Goal: Book appointment/travel/reservation

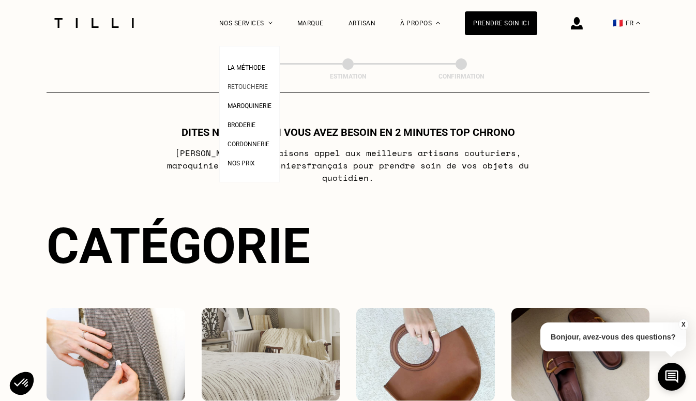
click at [245, 87] on span "Retoucherie" at bounding box center [248, 86] width 40 height 7
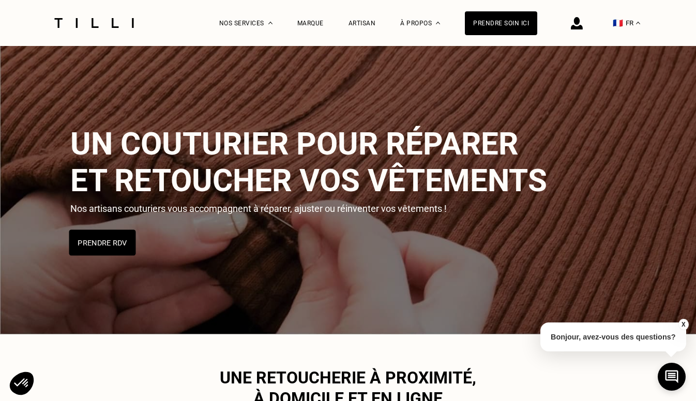
click at [102, 239] on button "Prendre RDV" at bounding box center [102, 243] width 67 height 26
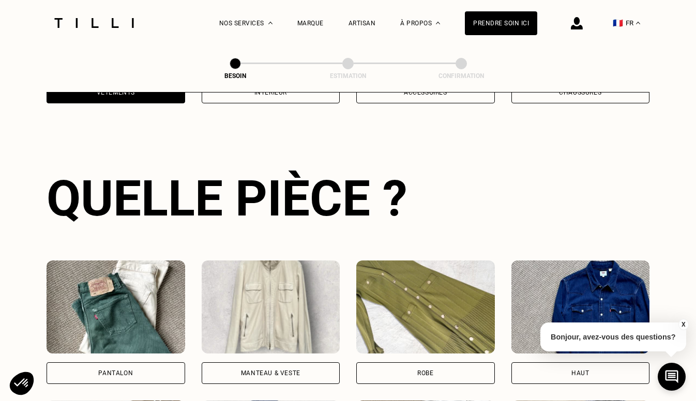
scroll to position [337, 0]
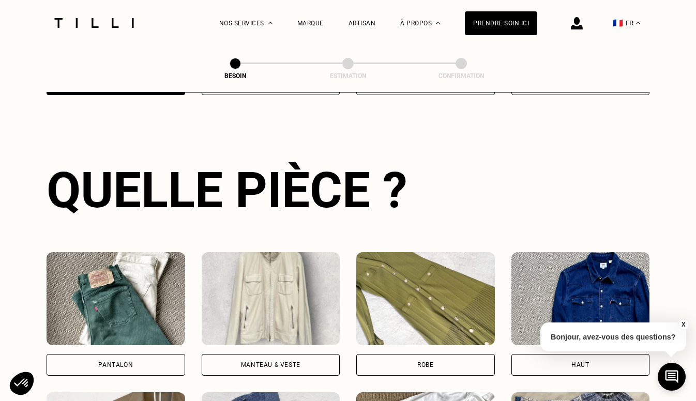
click at [419, 362] on div "Robe" at bounding box center [425, 365] width 16 height 6
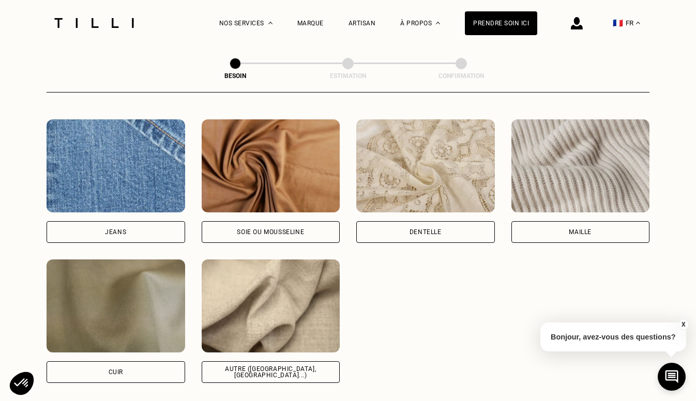
scroll to position [1116, 0]
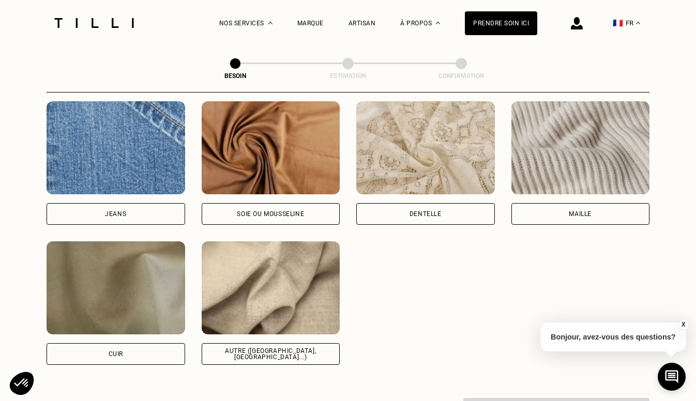
click at [285, 348] on div "Autre ([GEOGRAPHIC_DATA], [GEOGRAPHIC_DATA]...)" at bounding box center [270, 354] width 121 height 12
select select "FR"
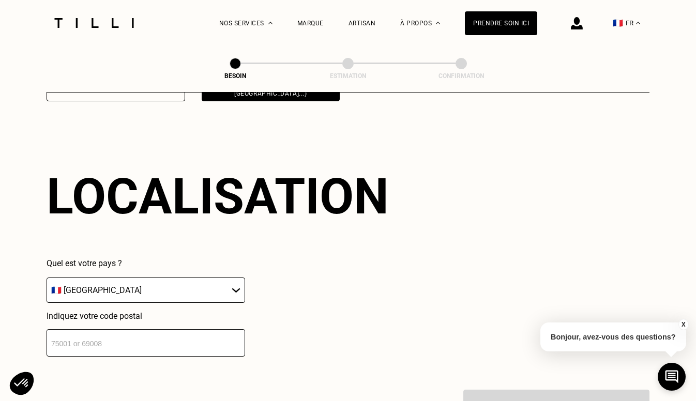
scroll to position [1387, 0]
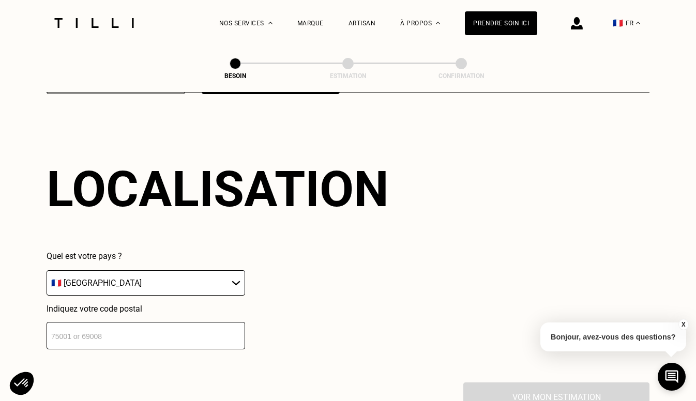
click at [141, 322] on input "number" at bounding box center [146, 335] width 199 height 27
type input "75018"
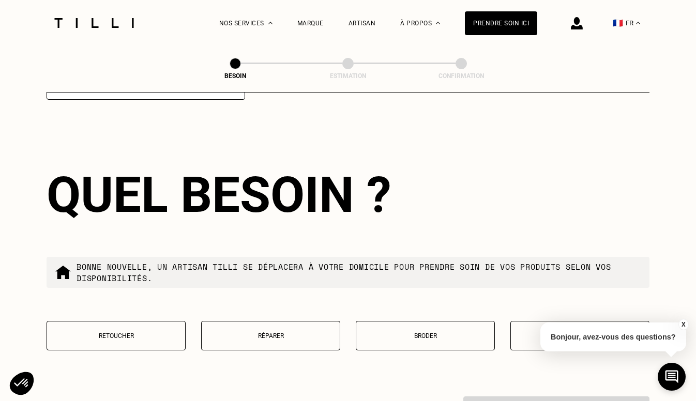
scroll to position [1643, 0]
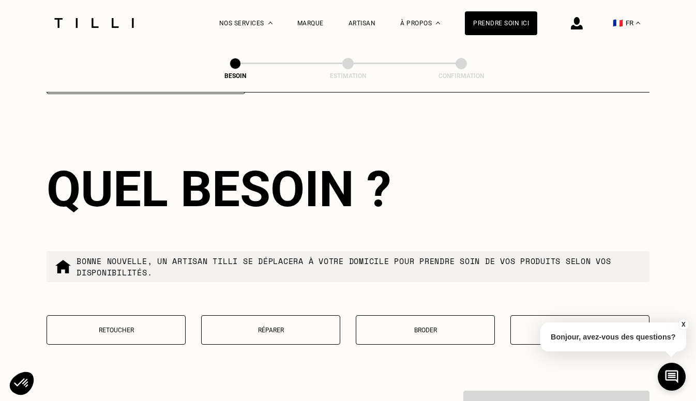
click at [130, 326] on button "Retoucher" at bounding box center [116, 329] width 139 height 29
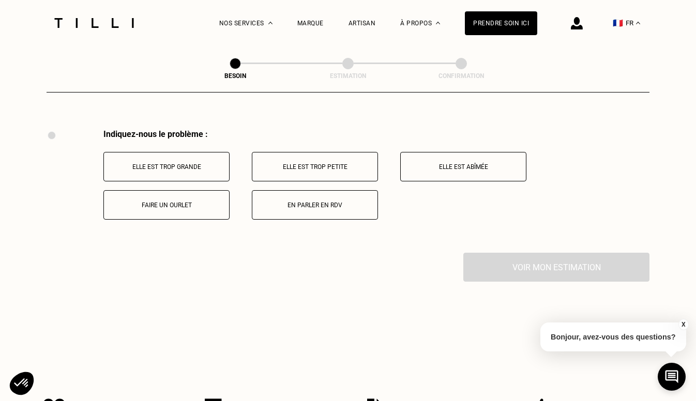
scroll to position [1907, 0]
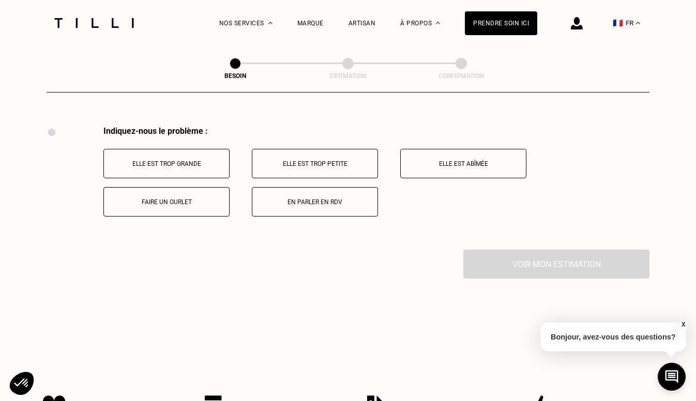
click at [146, 160] on p "Elle est trop grande" at bounding box center [166, 163] width 115 height 7
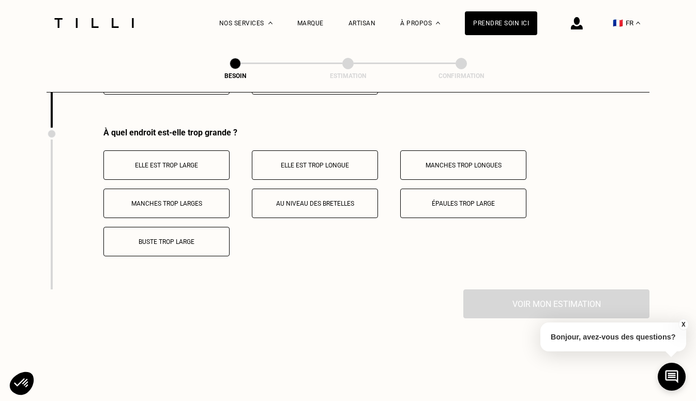
scroll to position [2031, 0]
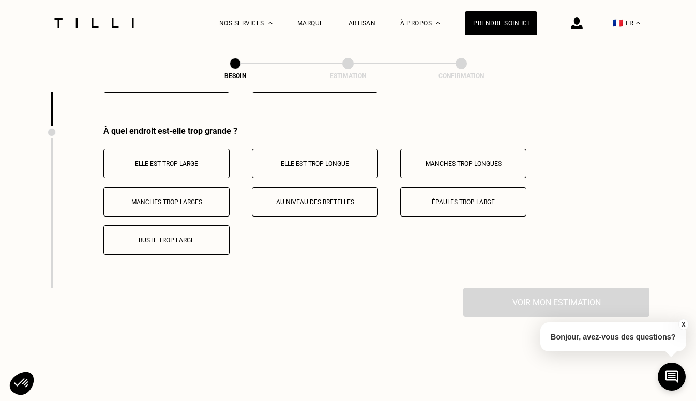
click at [146, 160] on p "Elle est trop large" at bounding box center [166, 163] width 115 height 7
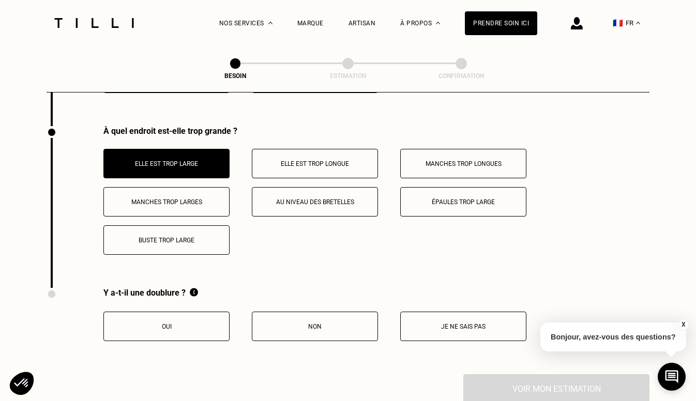
click at [284, 157] on button "Elle est trop longue" at bounding box center [315, 163] width 126 height 29
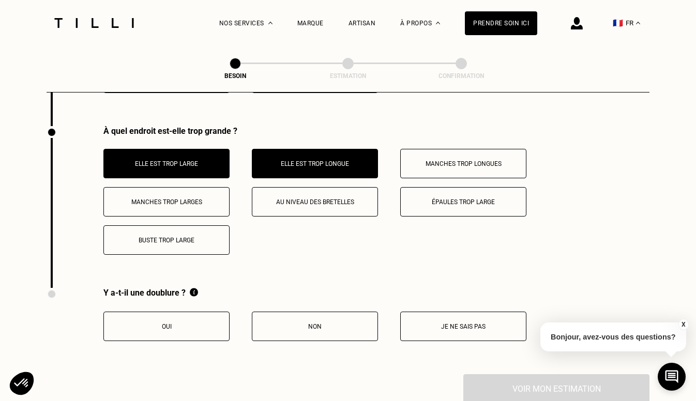
click at [207, 323] on p "Oui" at bounding box center [166, 326] width 115 height 7
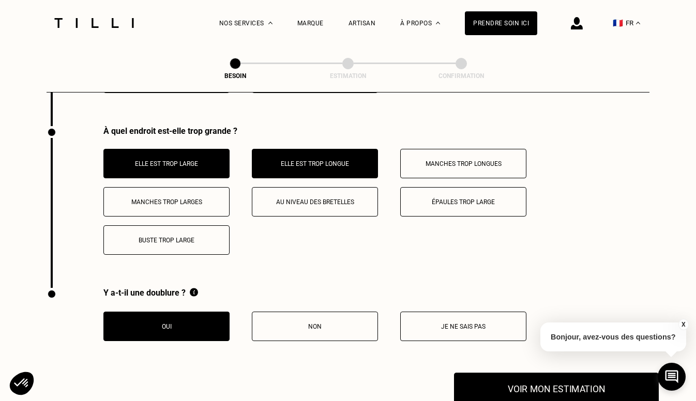
click at [556, 379] on button "Voir mon estimation" at bounding box center [556, 389] width 205 height 32
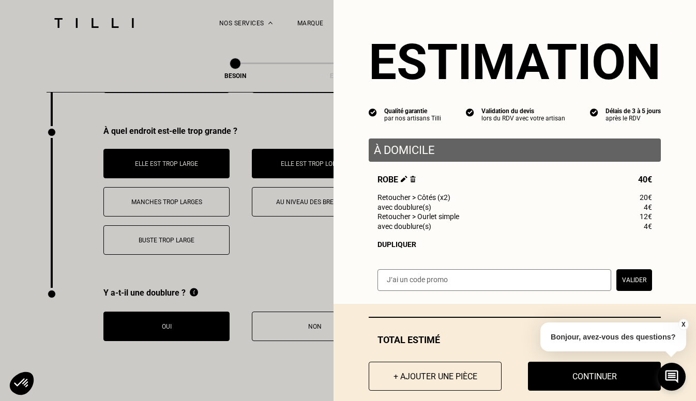
click at [556, 379] on button "Continuer" at bounding box center [594, 376] width 133 height 29
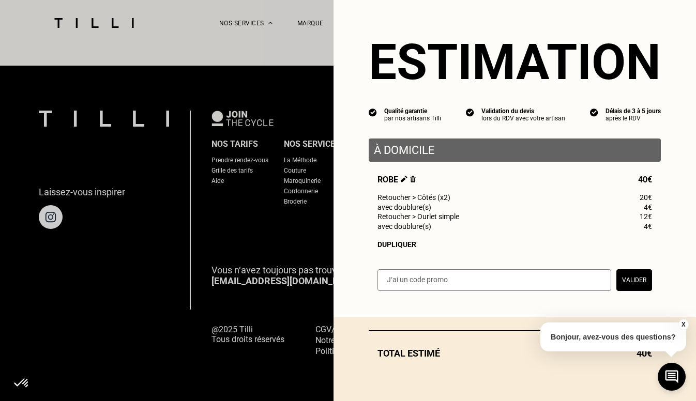
scroll to position [644, 0]
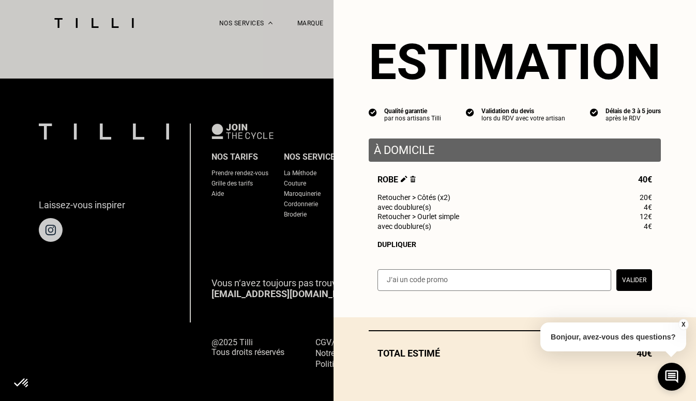
select select "FR"
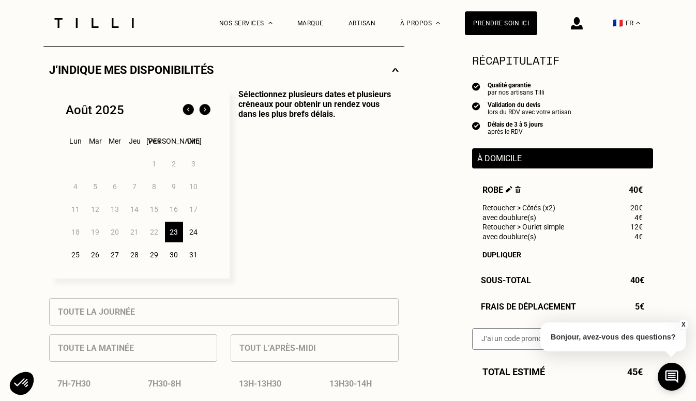
scroll to position [232, 0]
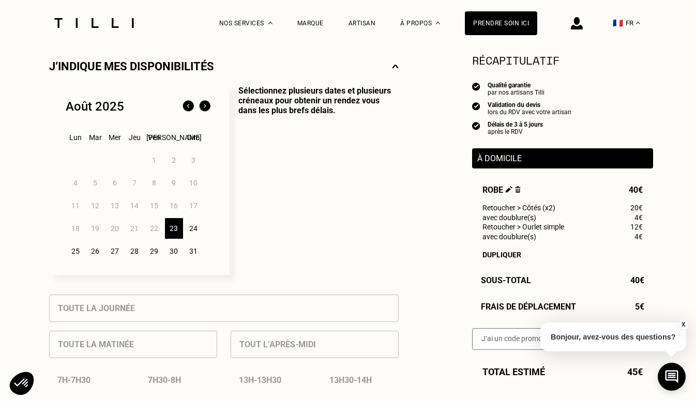
click at [114, 253] on div "27" at bounding box center [115, 251] width 18 height 21
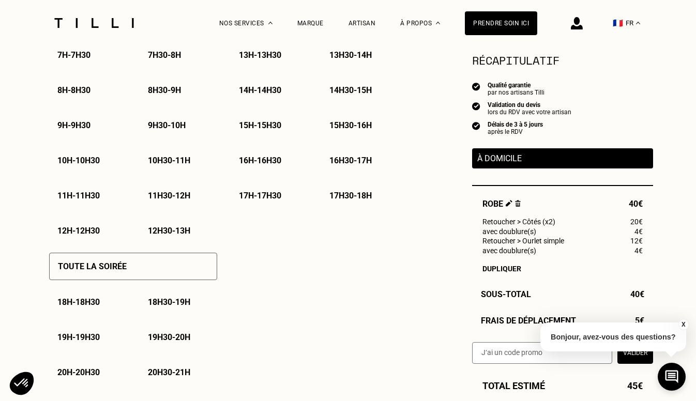
scroll to position [559, 0]
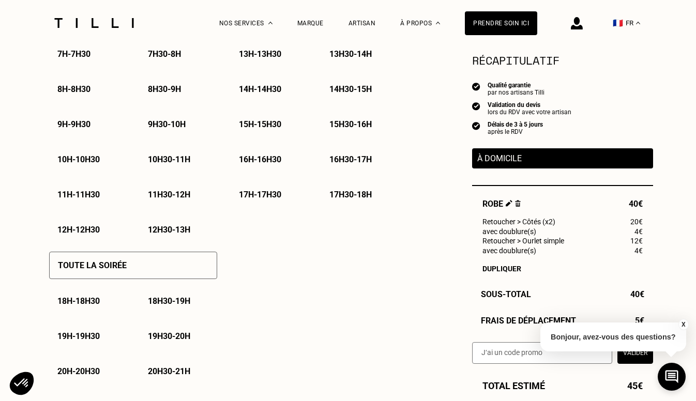
click at [259, 195] on p "17h - 17h30" at bounding box center [260, 195] width 42 height 10
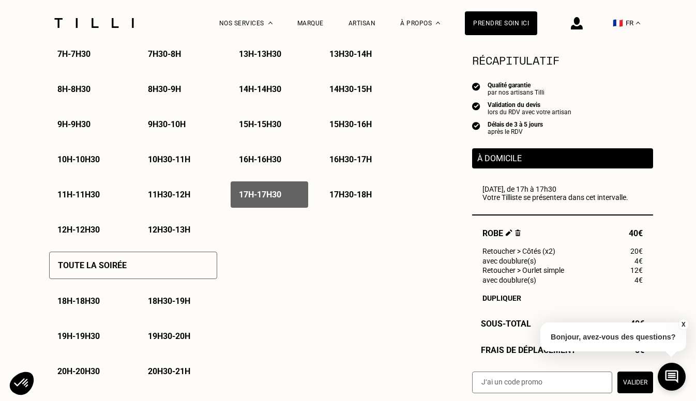
click at [337, 200] on p "17h30 - 18h" at bounding box center [350, 195] width 42 height 10
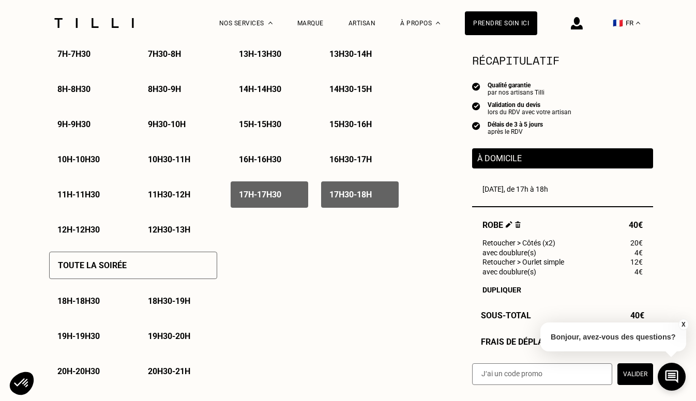
click at [74, 305] on p "18h - 18h30" at bounding box center [78, 301] width 42 height 10
click at [176, 302] on p "18h30 - 19h" at bounding box center [169, 301] width 42 height 10
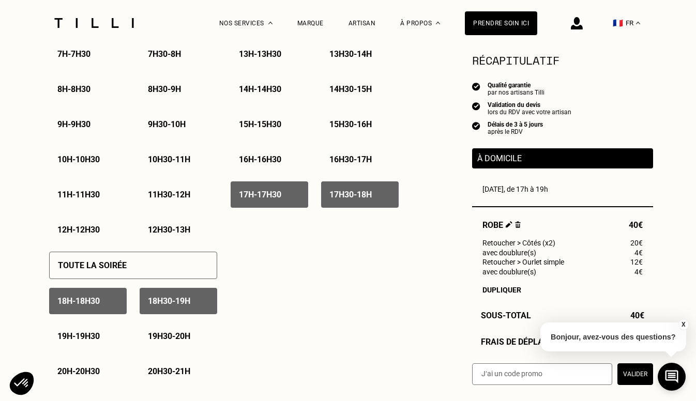
click at [85, 340] on p "19h - 19h30" at bounding box center [78, 336] width 42 height 10
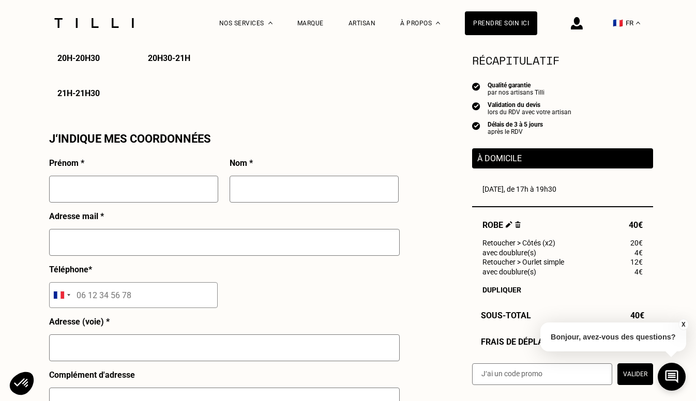
scroll to position [872, 0]
click at [96, 189] on input "text" at bounding box center [133, 188] width 169 height 27
type input "ERNOULT"
type input "[PERSON_NAME]"
type input "[EMAIL_ADDRESS][DOMAIN_NAME]"
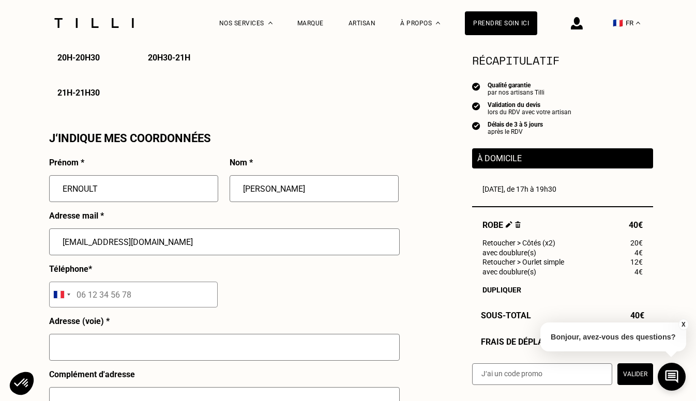
type input "06 76 72 03 42"
type input "30 Avenue Junot"
type input "[GEOGRAPHIC_DATA]"
drag, startPoint x: 115, startPoint y: 188, endPoint x: 58, endPoint y: 185, distance: 57.5
click at [58, 185] on input "ERNOULT" at bounding box center [133, 188] width 169 height 27
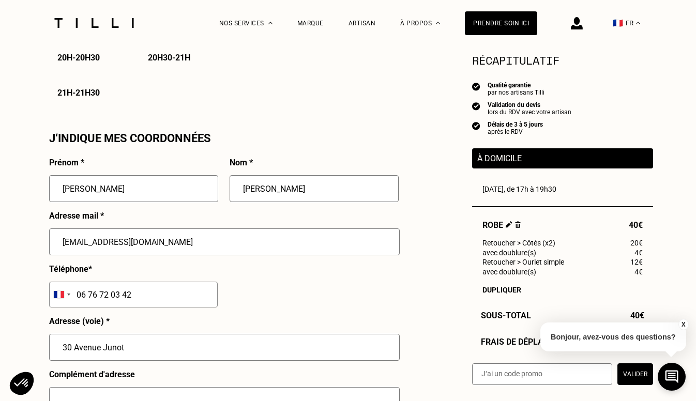
type input "[PERSON_NAME]"
click at [279, 185] on input "[PERSON_NAME]" at bounding box center [314, 188] width 169 height 27
type input "I"
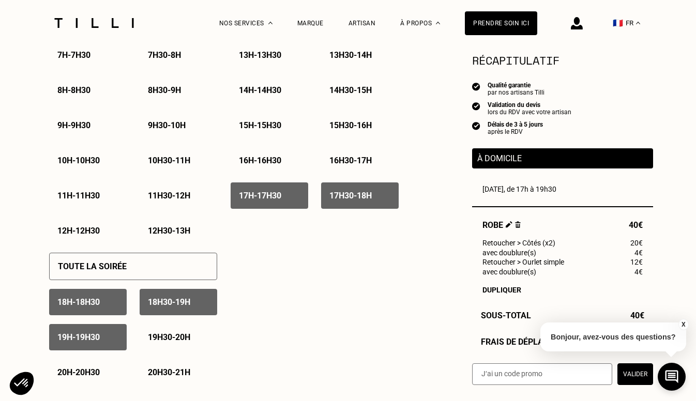
scroll to position [554, 0]
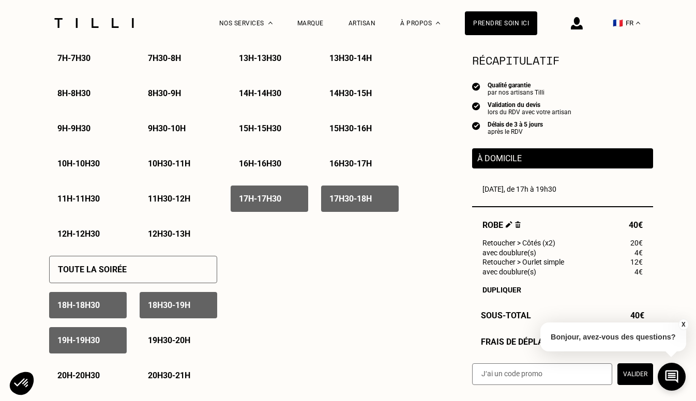
type input "ERNOULT"
click at [275, 203] on p "17h - 17h30" at bounding box center [260, 199] width 42 height 10
click at [171, 340] on p "19h30 - 20h" at bounding box center [169, 341] width 42 height 10
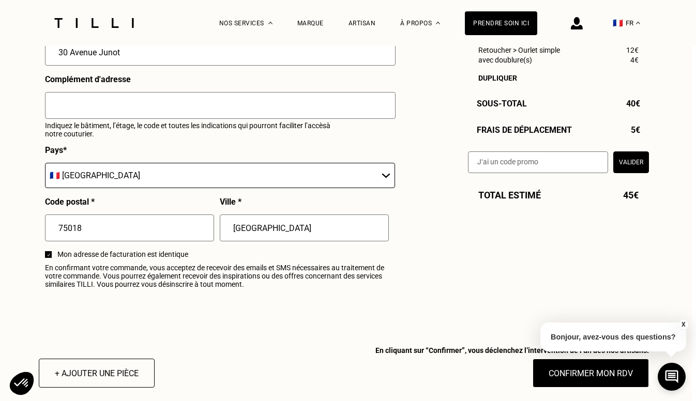
scroll to position [1167, 4]
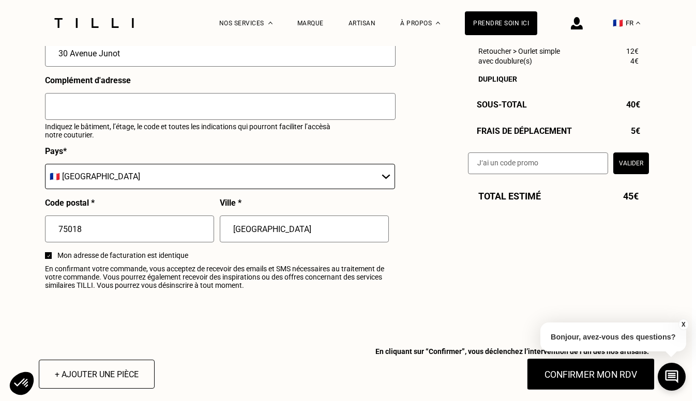
click at [556, 372] on button "Confirmer mon RDV" at bounding box center [591, 374] width 128 height 32
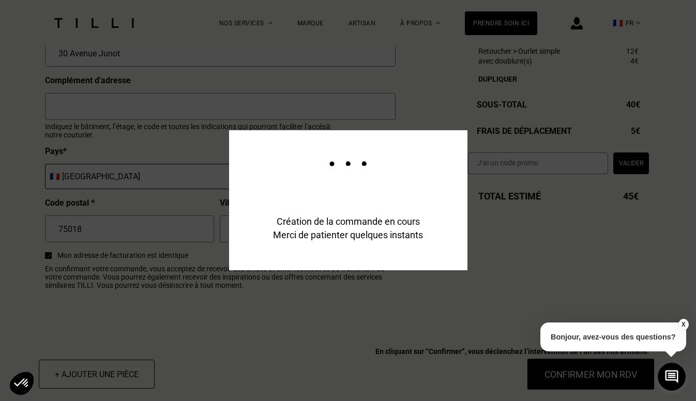
scroll to position [1192, 4]
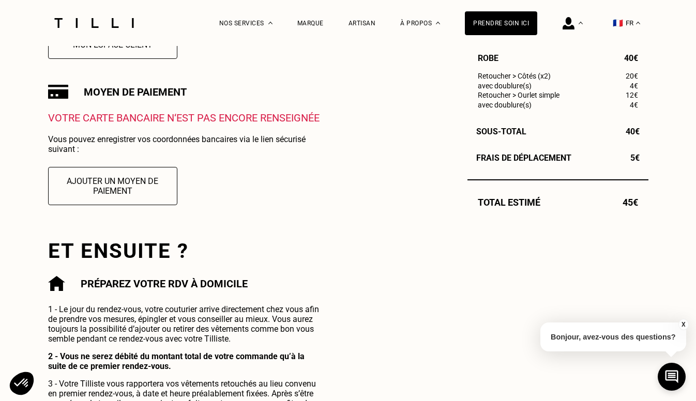
scroll to position [329, 0]
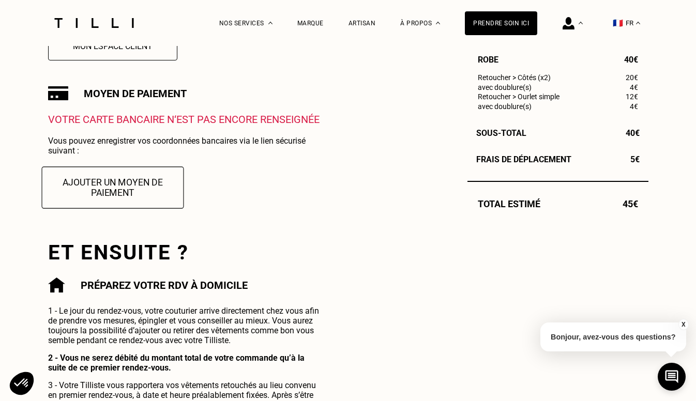
click at [132, 202] on button "Ajouter un moyen de paiement" at bounding box center [112, 188] width 142 height 42
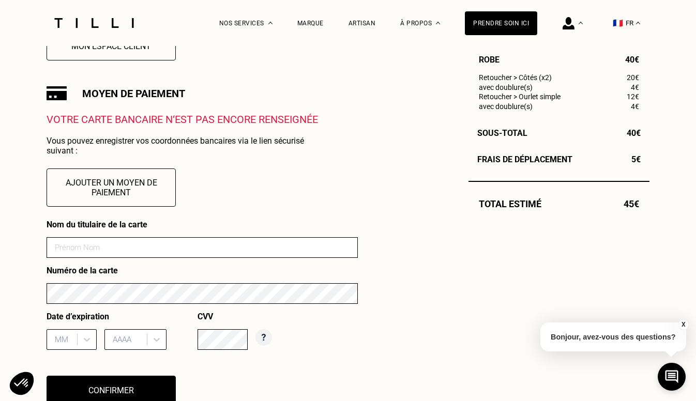
click at [116, 250] on input at bounding box center [202, 247] width 311 height 21
type input "[PERSON_NAME]"
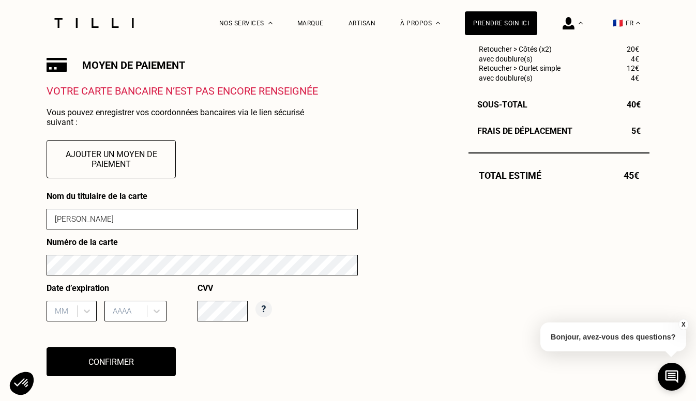
scroll to position [366, 0]
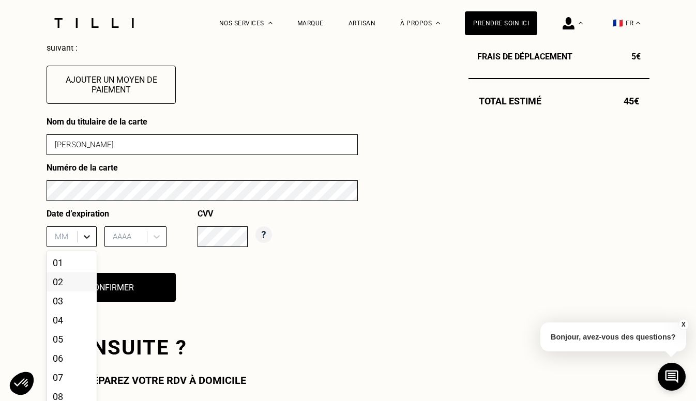
click at [83, 247] on div "02, 2 of 12. 12 results available. Use Up and Down to choose options, press Ent…" at bounding box center [72, 237] width 50 height 21
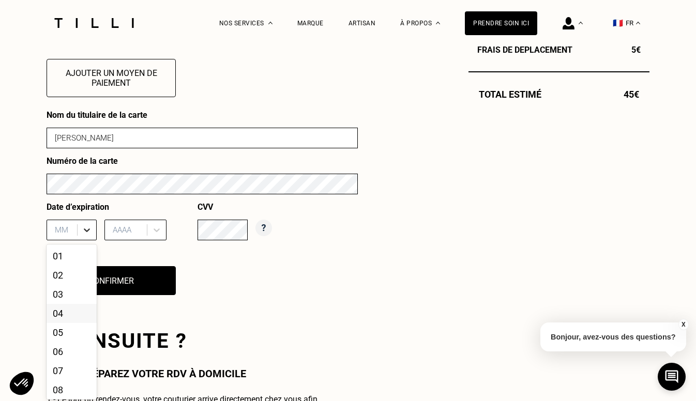
scroll to position [441, 0]
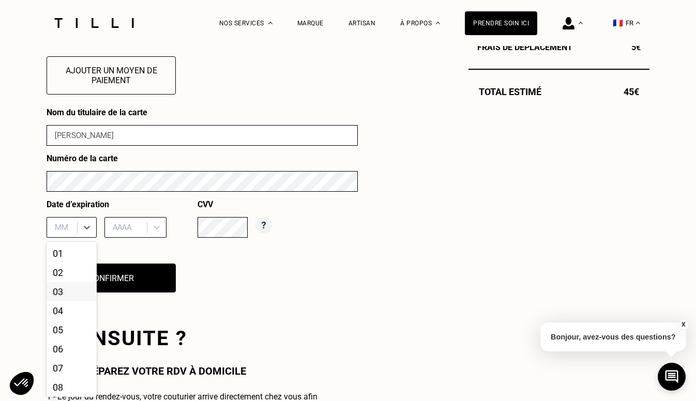
click at [71, 294] on div "03" at bounding box center [72, 291] width 50 height 19
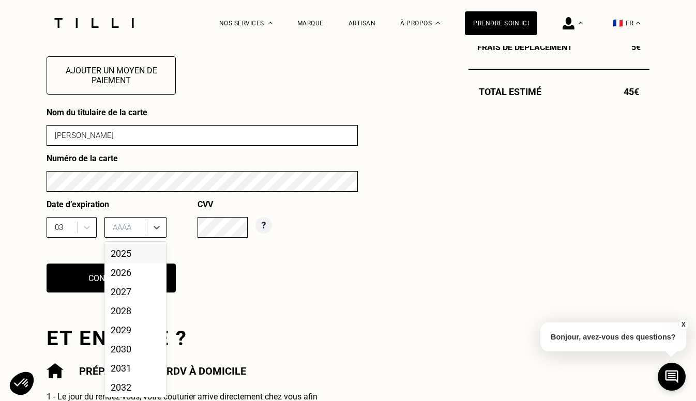
click at [127, 234] on div "AAAA" at bounding box center [127, 228] width 39 height 16
click at [122, 310] on div "2028" at bounding box center [135, 311] width 62 height 19
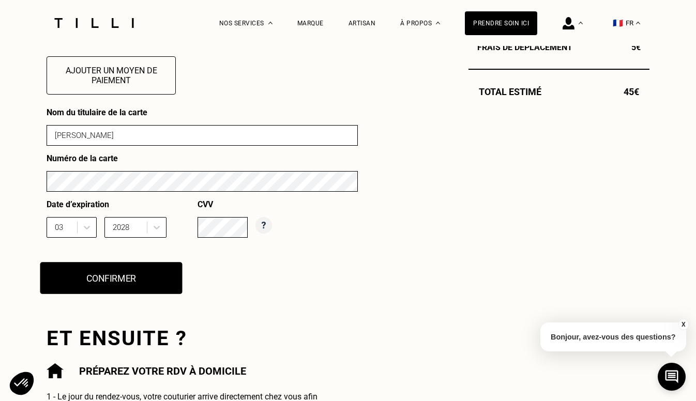
click at [149, 278] on button "Confirmer" at bounding box center [111, 278] width 142 height 32
